Goal: Complete application form

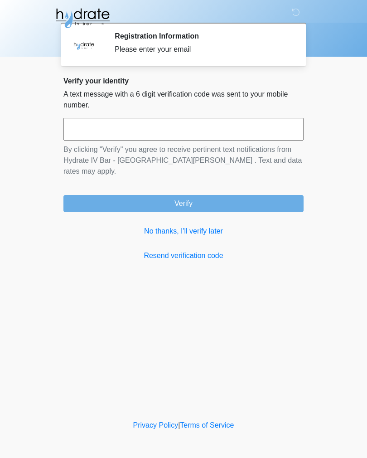
click at [267, 132] on input "text" at bounding box center [183, 129] width 240 height 23
type input "******"
click at [228, 197] on button "Verify" at bounding box center [183, 203] width 240 height 17
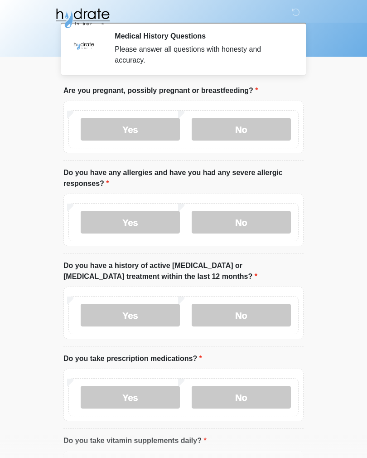
click at [253, 130] on label "No" at bounding box center [241, 129] width 99 height 23
click at [254, 221] on label "No" at bounding box center [241, 222] width 99 height 23
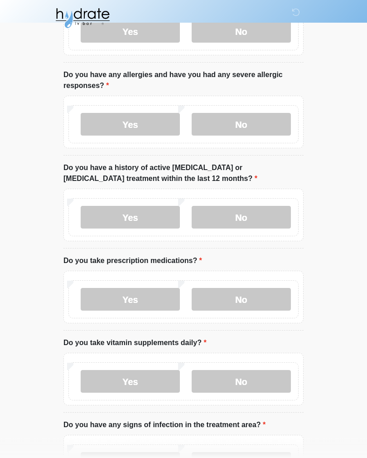
scroll to position [98, 0]
click at [258, 216] on label "No" at bounding box center [241, 217] width 99 height 23
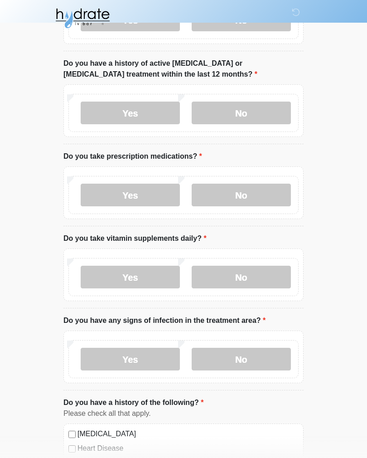
scroll to position [203, 0]
click at [251, 195] on label "No" at bounding box center [241, 194] width 99 height 23
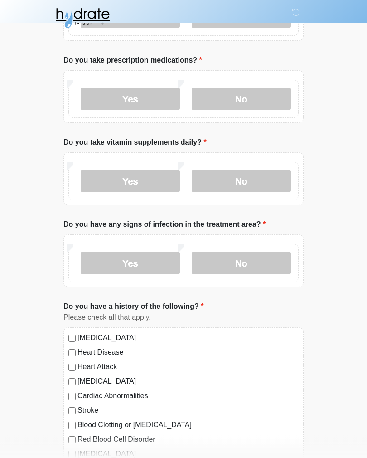
scroll to position [299, 0]
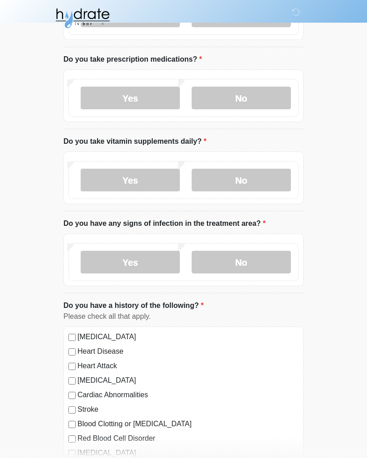
click at [259, 180] on label "No" at bounding box center [241, 180] width 99 height 23
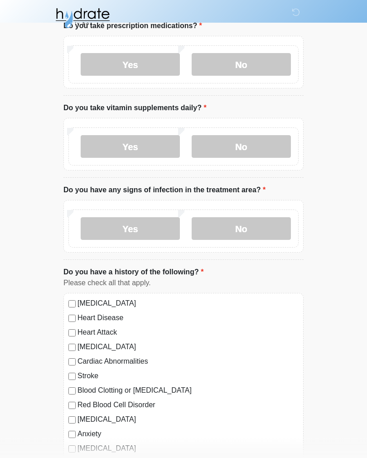
scroll to position [353, 0]
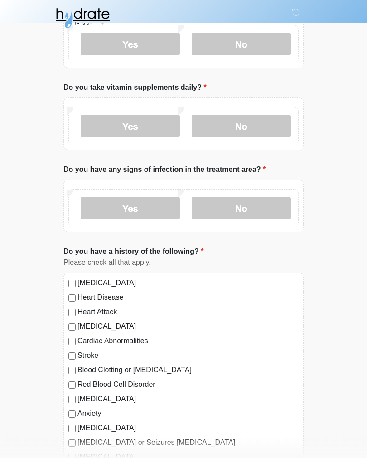
click at [260, 204] on label "No" at bounding box center [241, 208] width 99 height 23
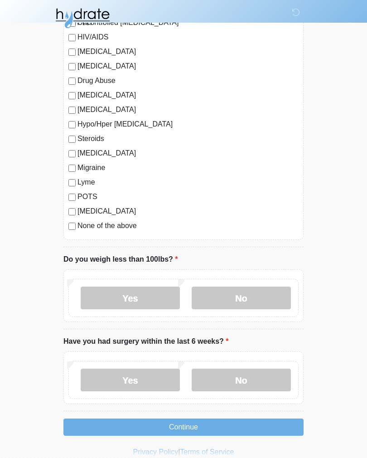
scroll to position [885, 0]
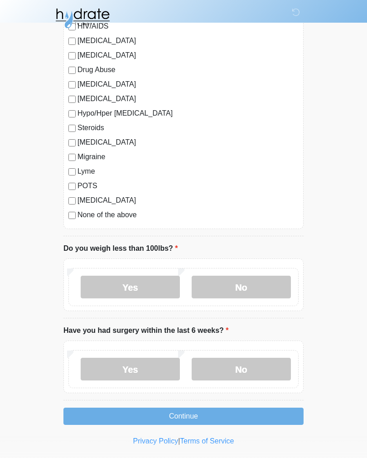
click at [246, 282] on label "No" at bounding box center [241, 286] width 99 height 23
click at [260, 364] on label "No" at bounding box center [241, 369] width 99 height 23
click at [251, 412] on button "Continue" at bounding box center [183, 415] width 240 height 17
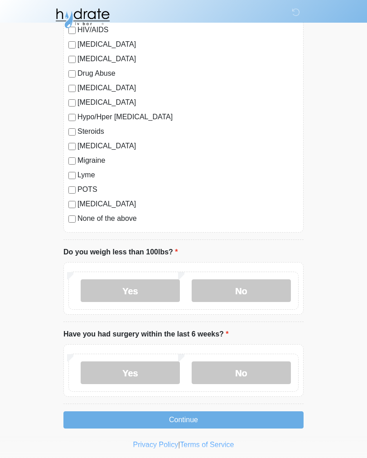
click at [114, 214] on label "None of the above" at bounding box center [187, 218] width 221 height 11
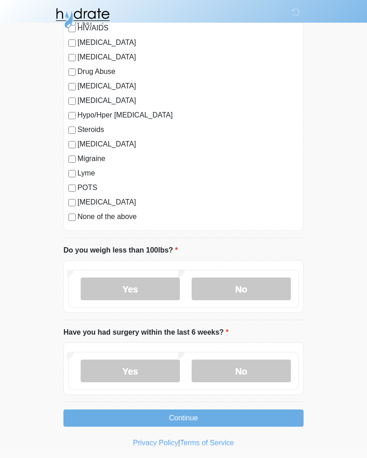
scroll to position [885, 0]
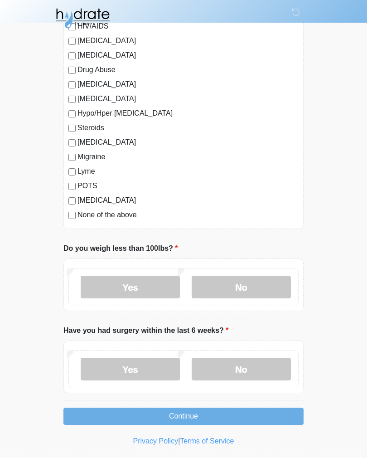
click at [242, 408] on button "Continue" at bounding box center [183, 415] width 240 height 17
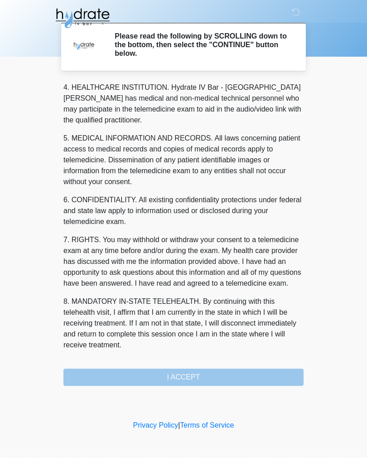
scroll to position [260, 0]
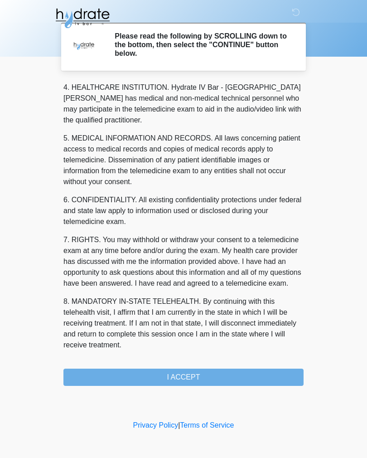
click at [258, 374] on button "I ACCEPT" at bounding box center [183, 376] width 240 height 17
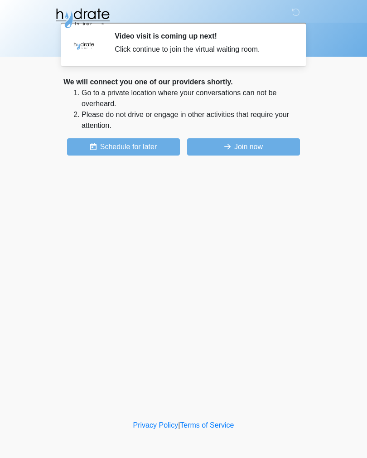
click at [265, 142] on button "Join now" at bounding box center [243, 146] width 113 height 17
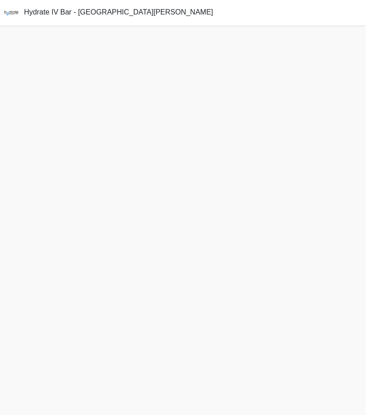
click at [55, 14] on span "Hydrate IV Bar - [GEOGRAPHIC_DATA][PERSON_NAME]" at bounding box center [119, 12] width 189 height 8
